Goal: Find specific page/section: Find specific page/section

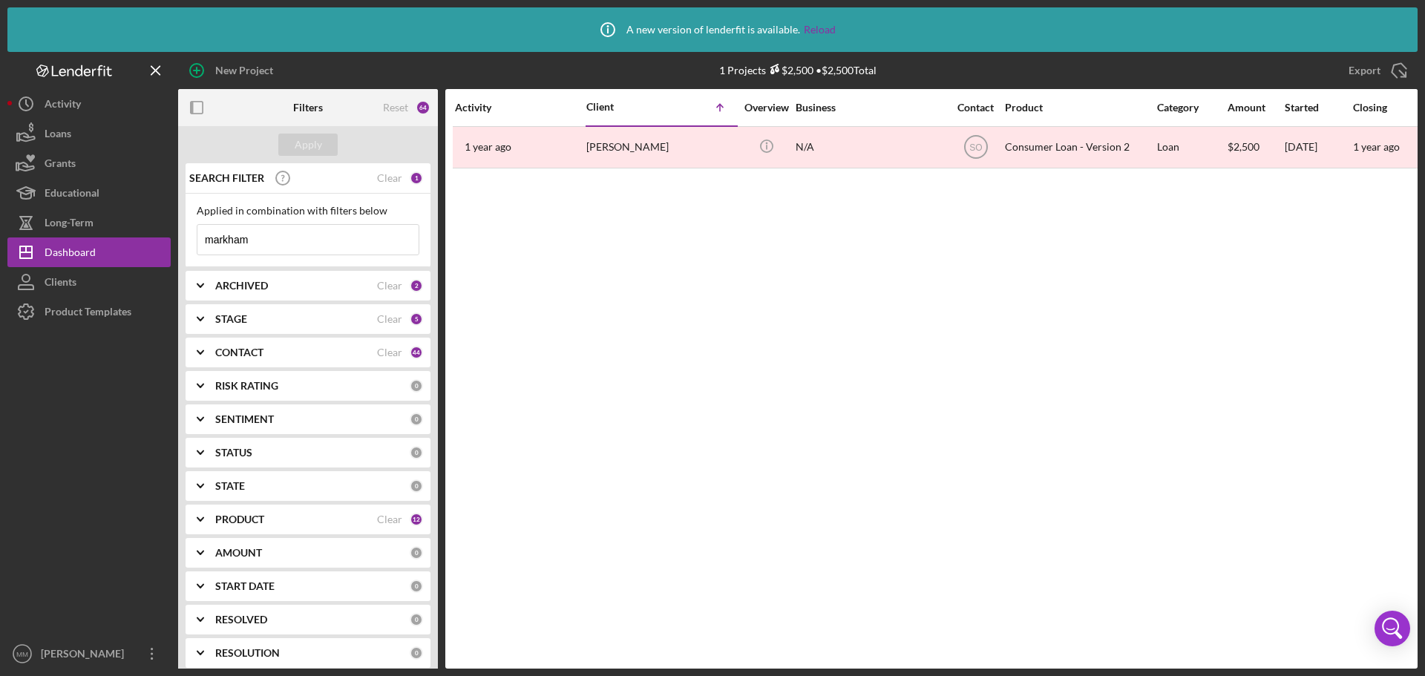
click at [252, 240] on input "markham" at bounding box center [307, 240] width 221 height 30
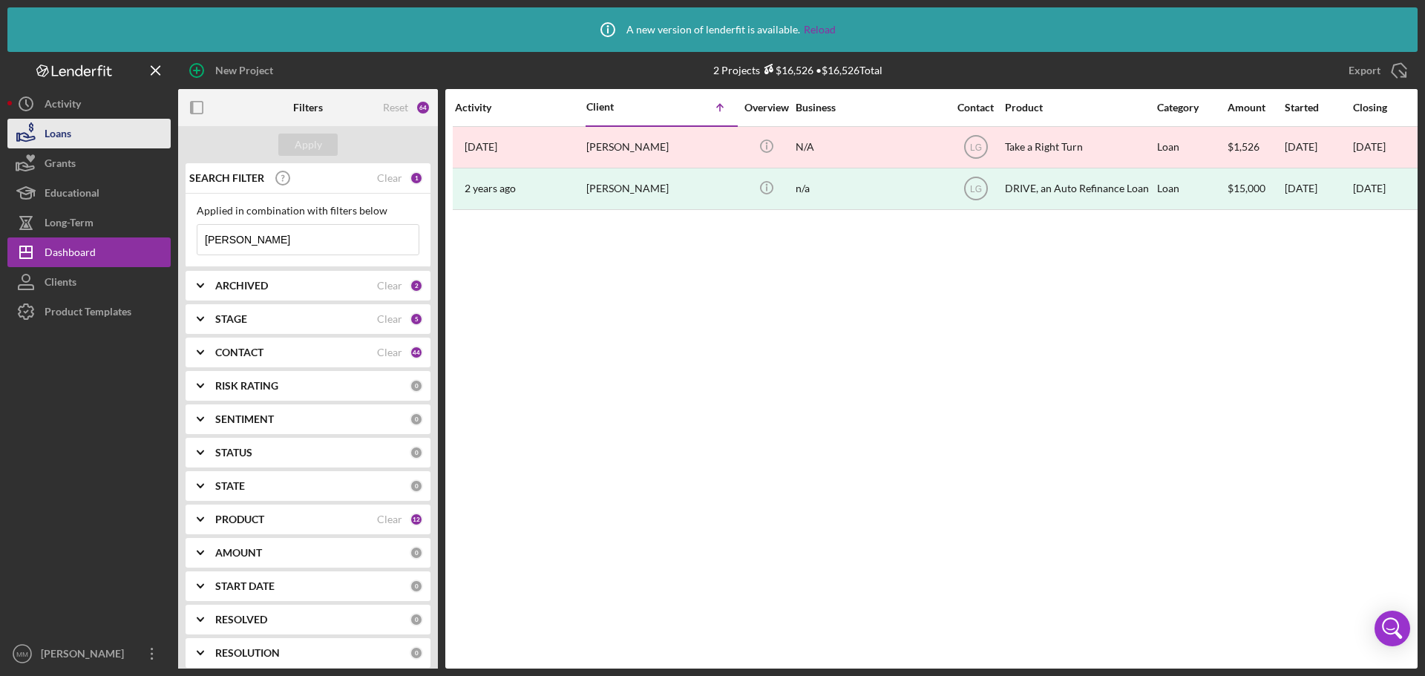
type input "[PERSON_NAME]"
click at [53, 128] on div "Loans" at bounding box center [58, 135] width 27 height 33
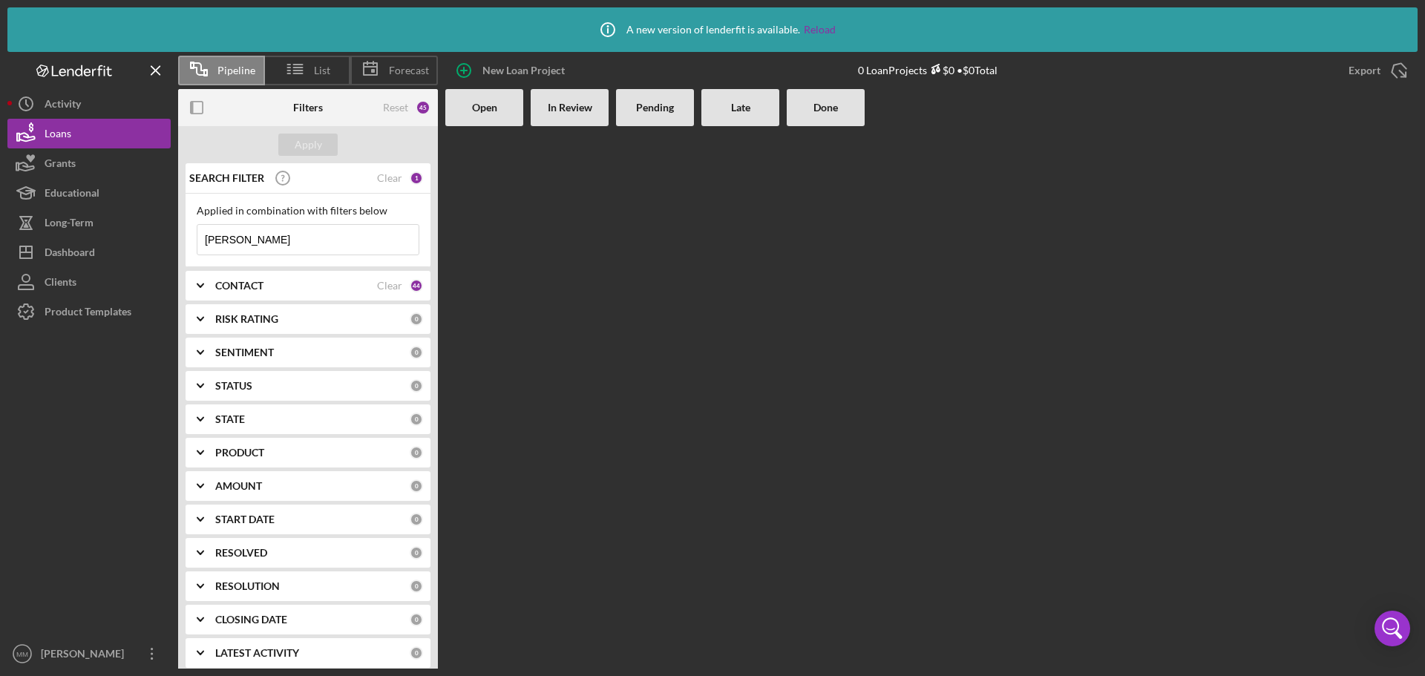
click at [269, 239] on input "hoffman" at bounding box center [307, 240] width 221 height 30
type input "[PERSON_NAME]"
click at [816, 27] on link "Reload" at bounding box center [820, 30] width 32 height 12
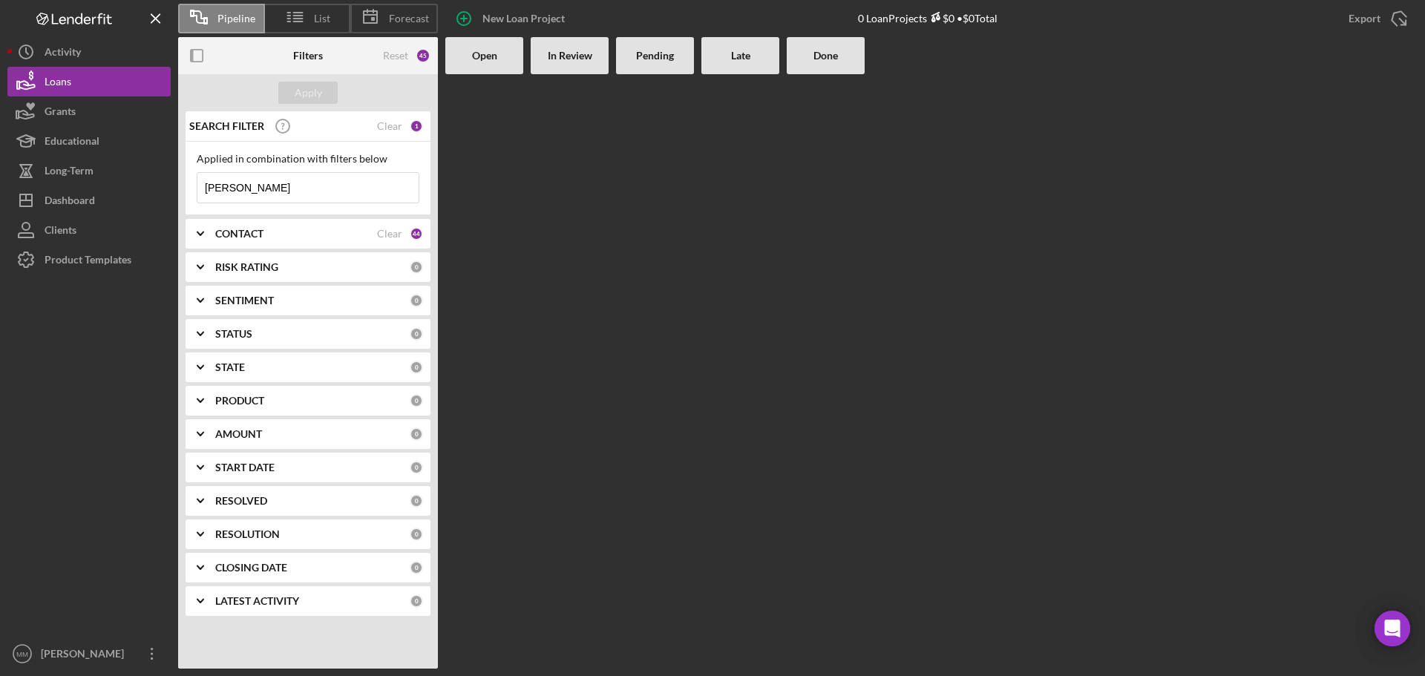
click at [265, 189] on input "[PERSON_NAME]" at bounding box center [307, 188] width 221 height 30
click at [63, 229] on div "Clients" at bounding box center [61, 231] width 32 height 33
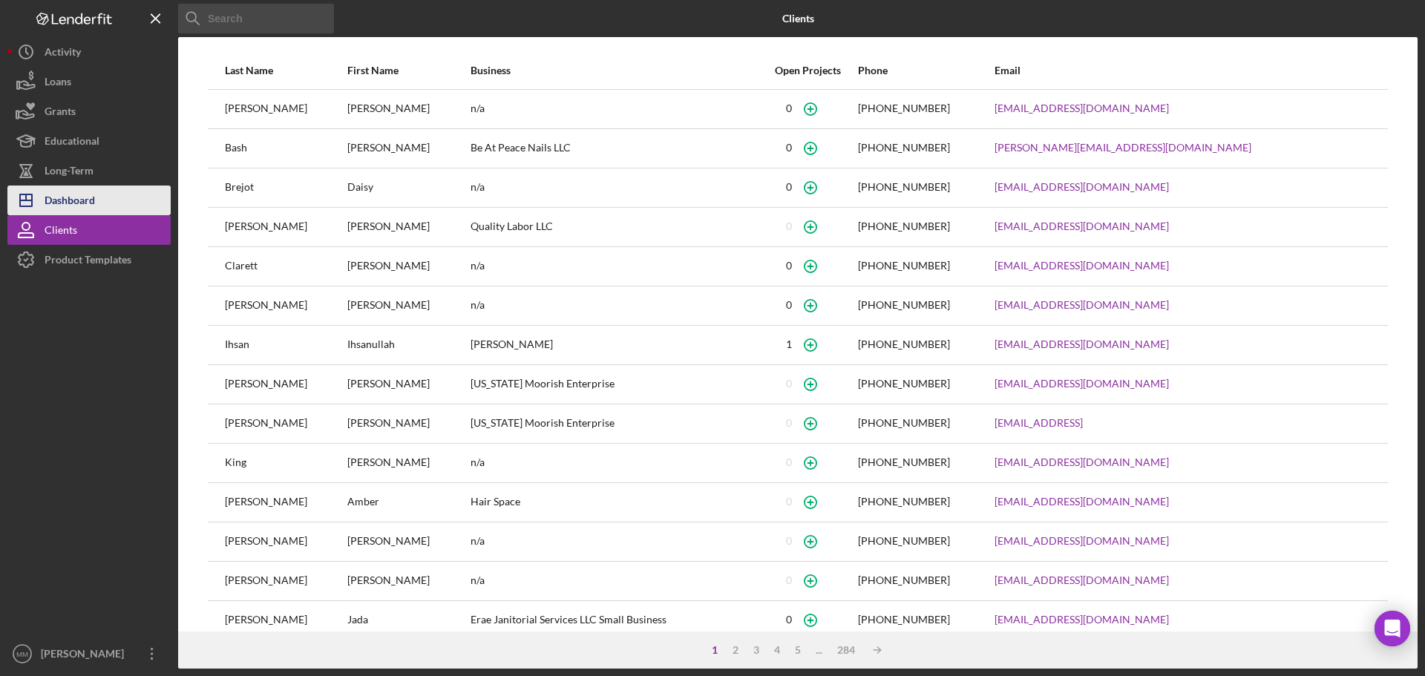
click at [75, 197] on div "Dashboard" at bounding box center [70, 202] width 50 height 33
